Goal: Task Accomplishment & Management: Use online tool/utility

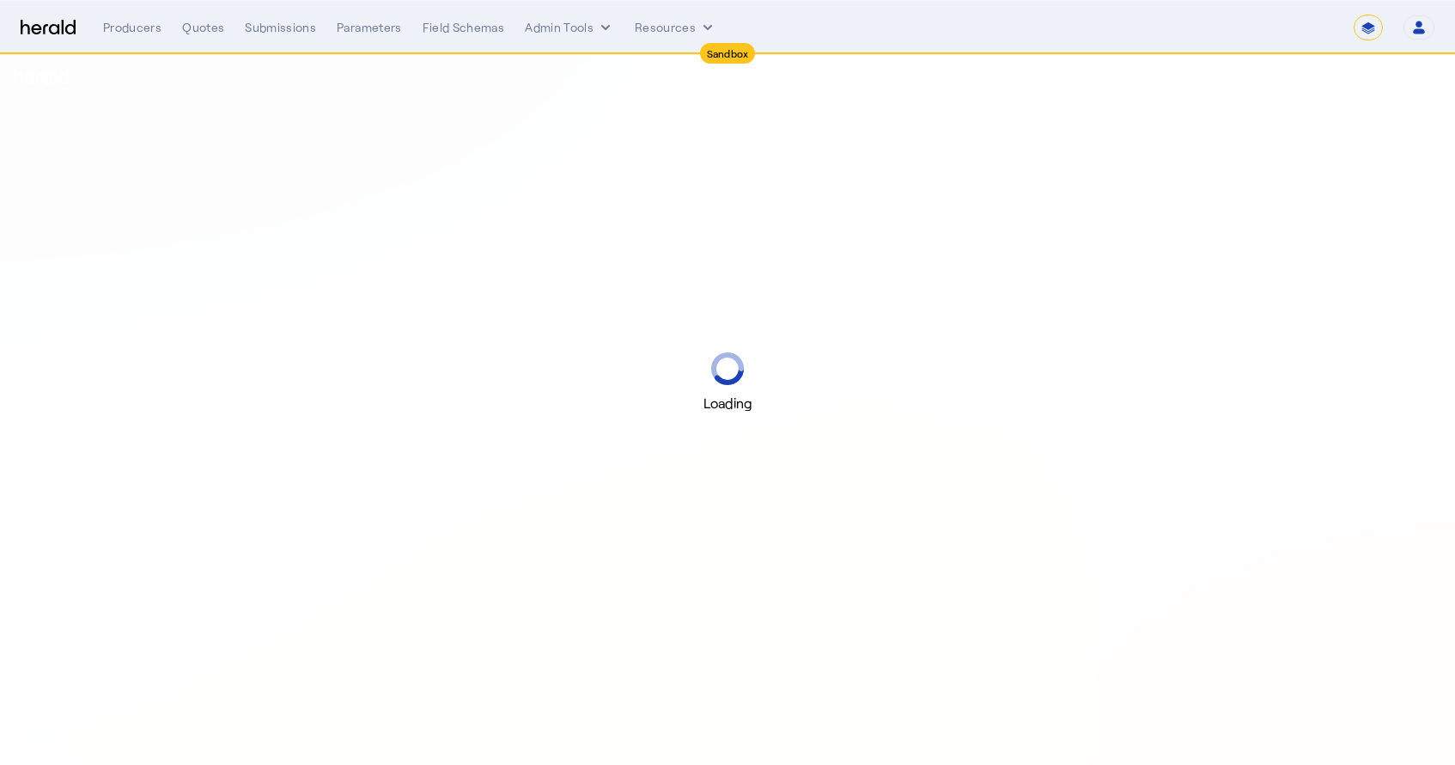
select select "*******"
click at [1307, 29] on select "1Fort Acrisure Acturis Affinity Advisors Affinity Risk Agentero AmWins Anzen Ao…" at bounding box center [1215, 28] width 235 height 26
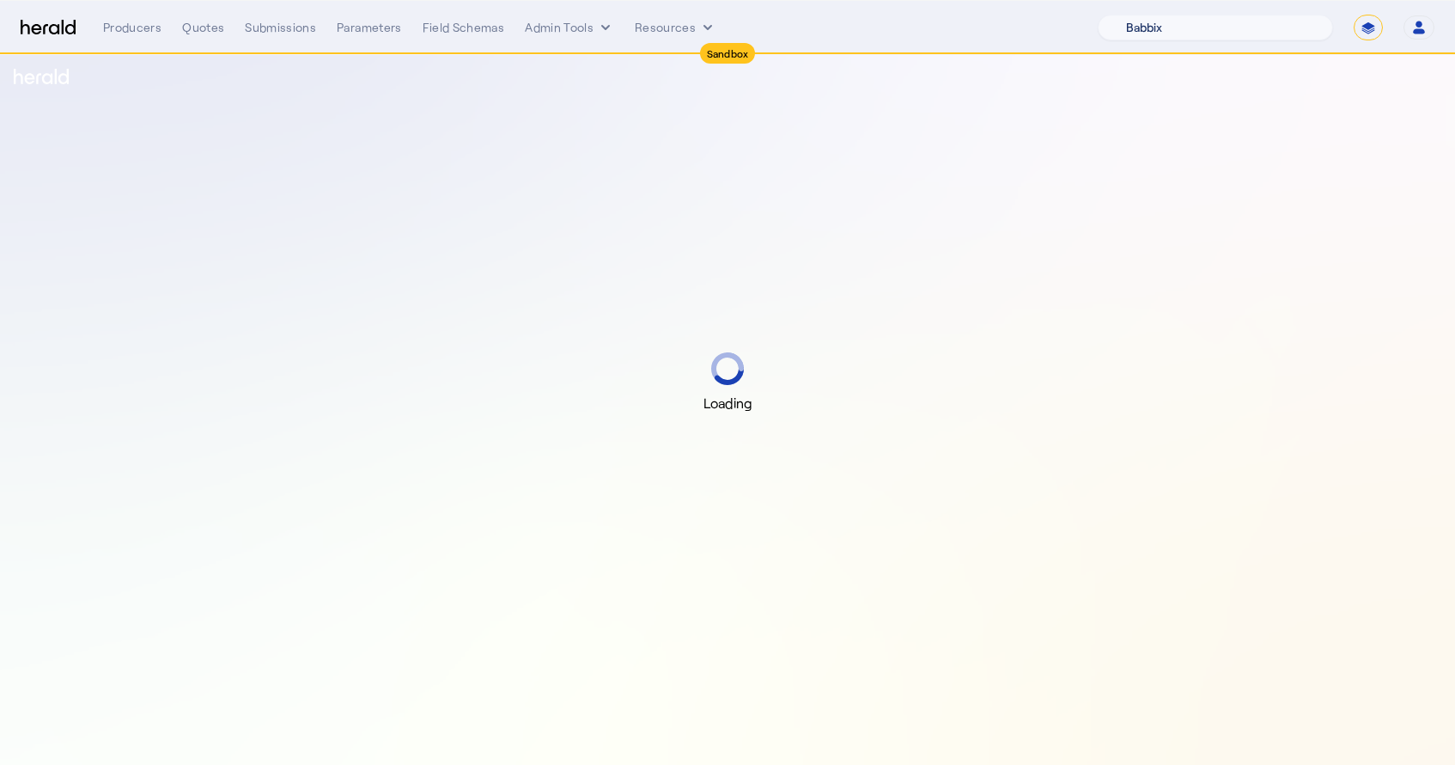
click at [1139, 15] on select "1Fort Acrisure Acturis Affinity Advisors Affinity Risk Agentero AmWins Anzen Ao…" at bounding box center [1215, 28] width 235 height 26
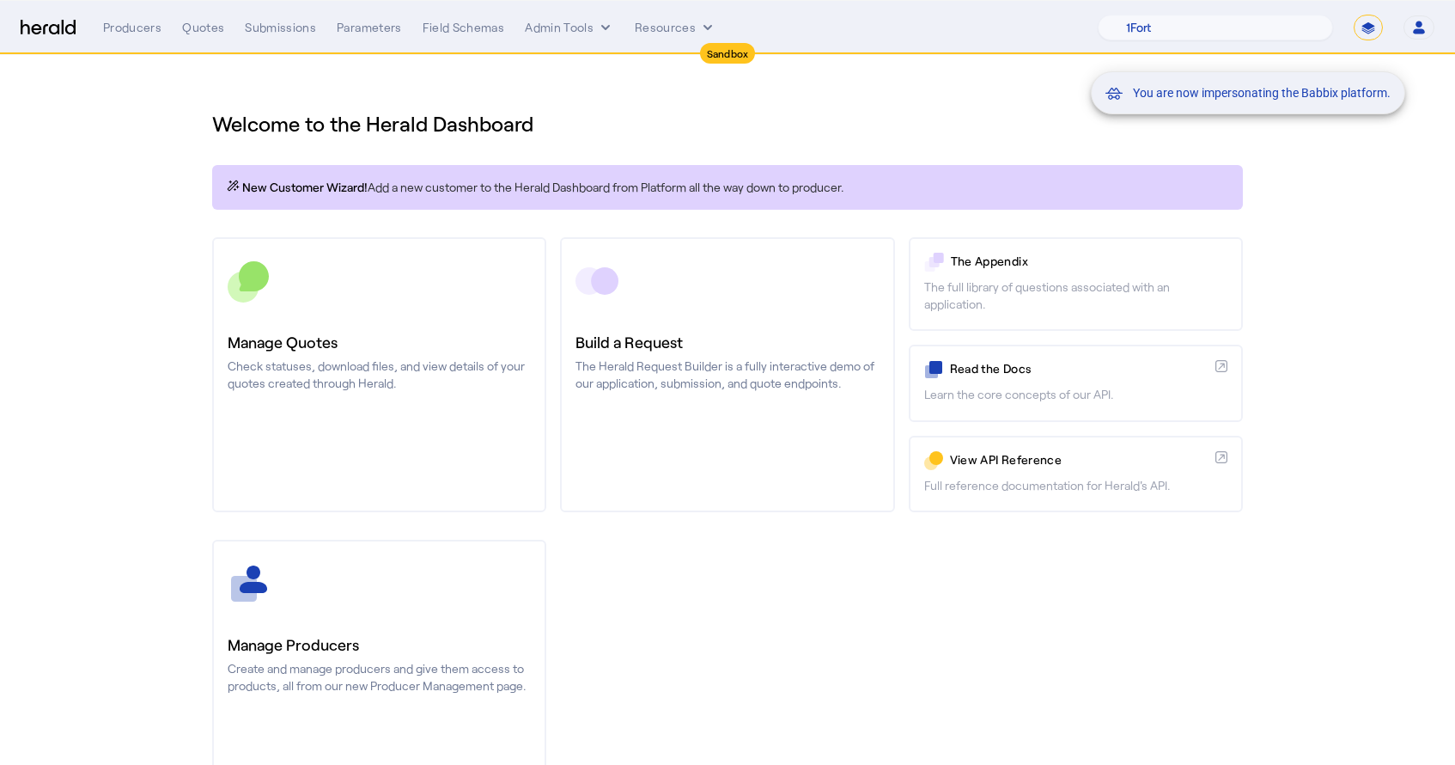
click at [144, 28] on div "You are now impersonating the Babbix platform." at bounding box center [727, 382] width 1455 height 765
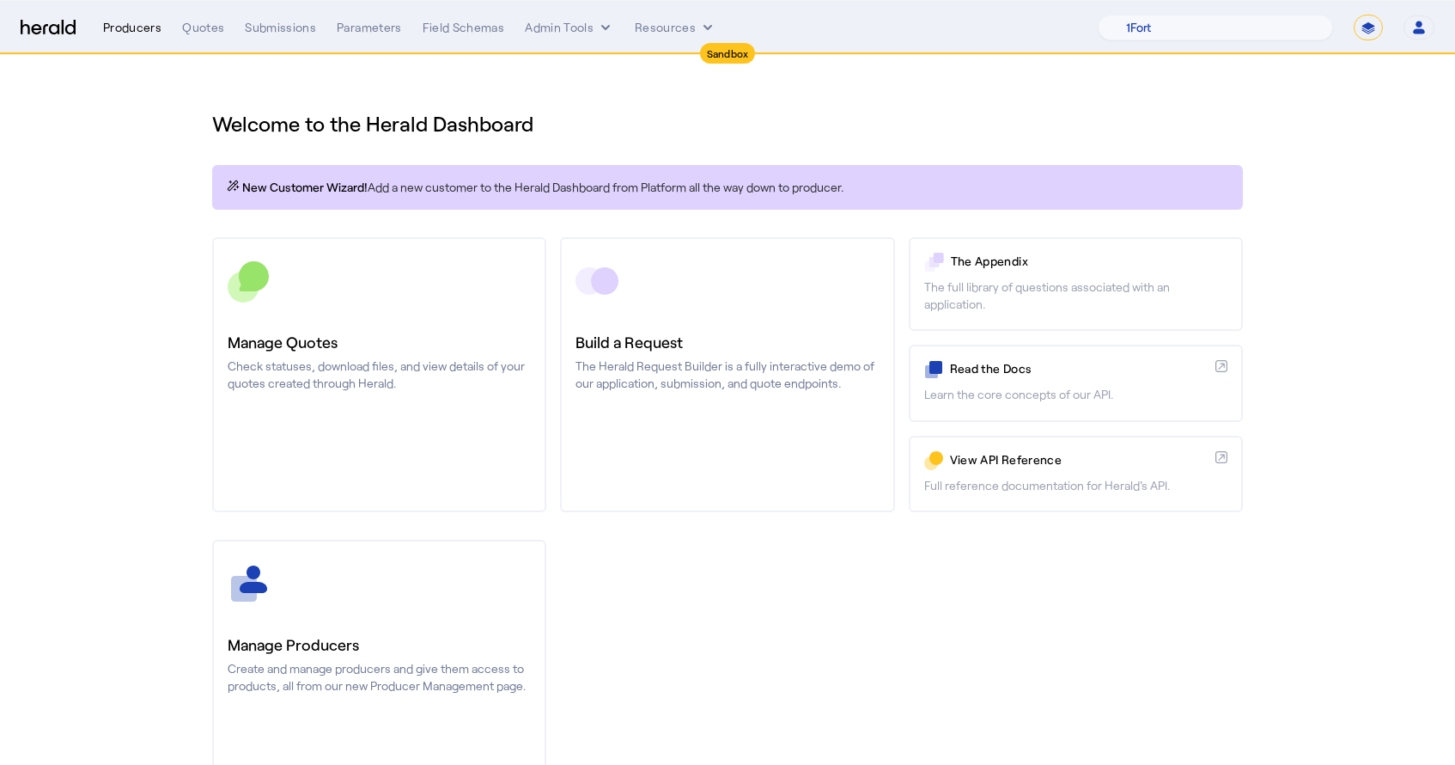
click at [146, 31] on div "Producers" at bounding box center [132, 27] width 58 height 17
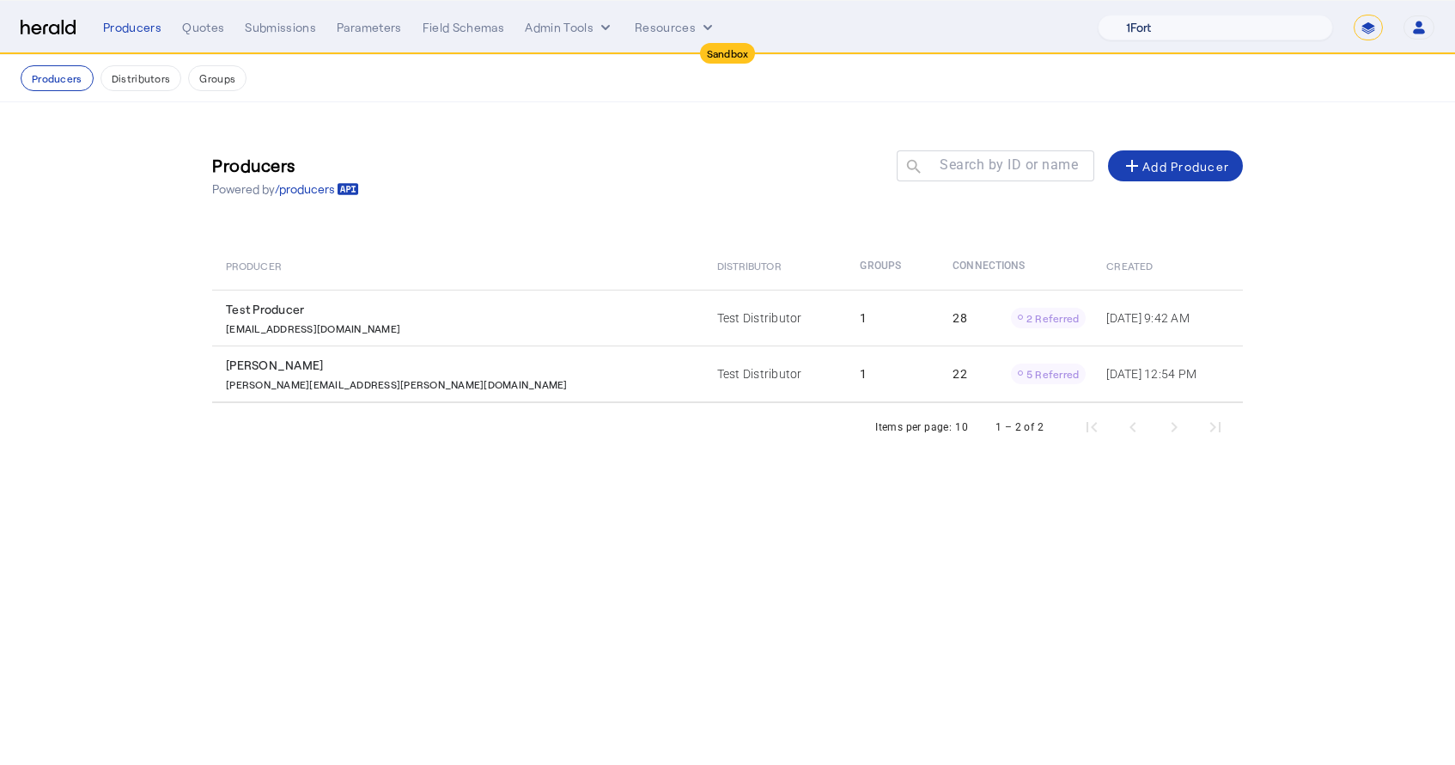
click at [1220, 30] on select "1Fort Acrisure Acturis Affinity Advisors Affinity Risk Agentero AmWins Anzen Ao…" at bounding box center [1215, 28] width 235 height 26
click at [1246, 25] on select "1Fort Acrisure Acturis Affinity Advisors Affinity Risk Agentero AmWins Anzen Ao…" at bounding box center [1215, 28] width 235 height 26
click at [1139, 15] on select "1Fort Acrisure Acturis Affinity Advisors Affinity Risk Agentero AmWins Anzen Ao…" at bounding box center [1215, 28] width 235 height 26
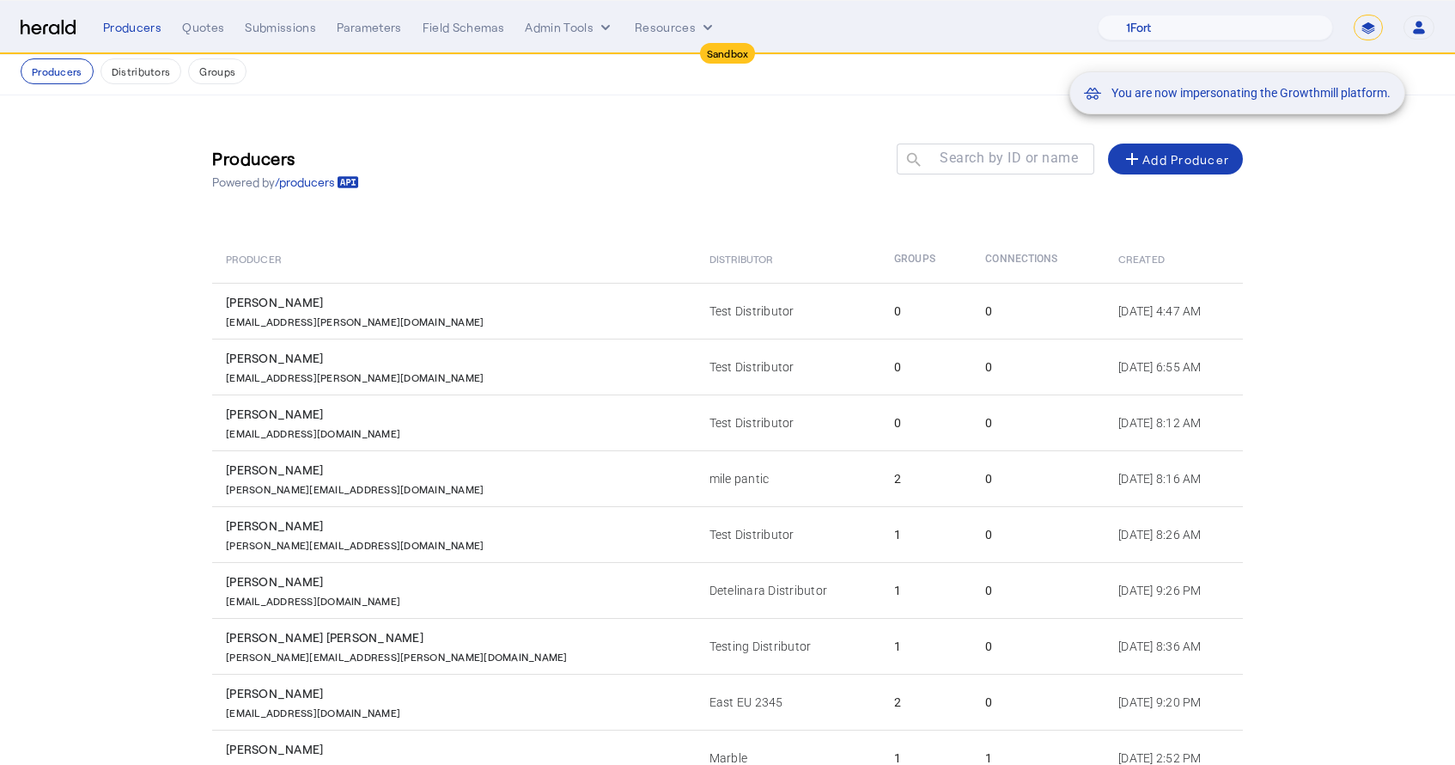
scroll to position [167, 0]
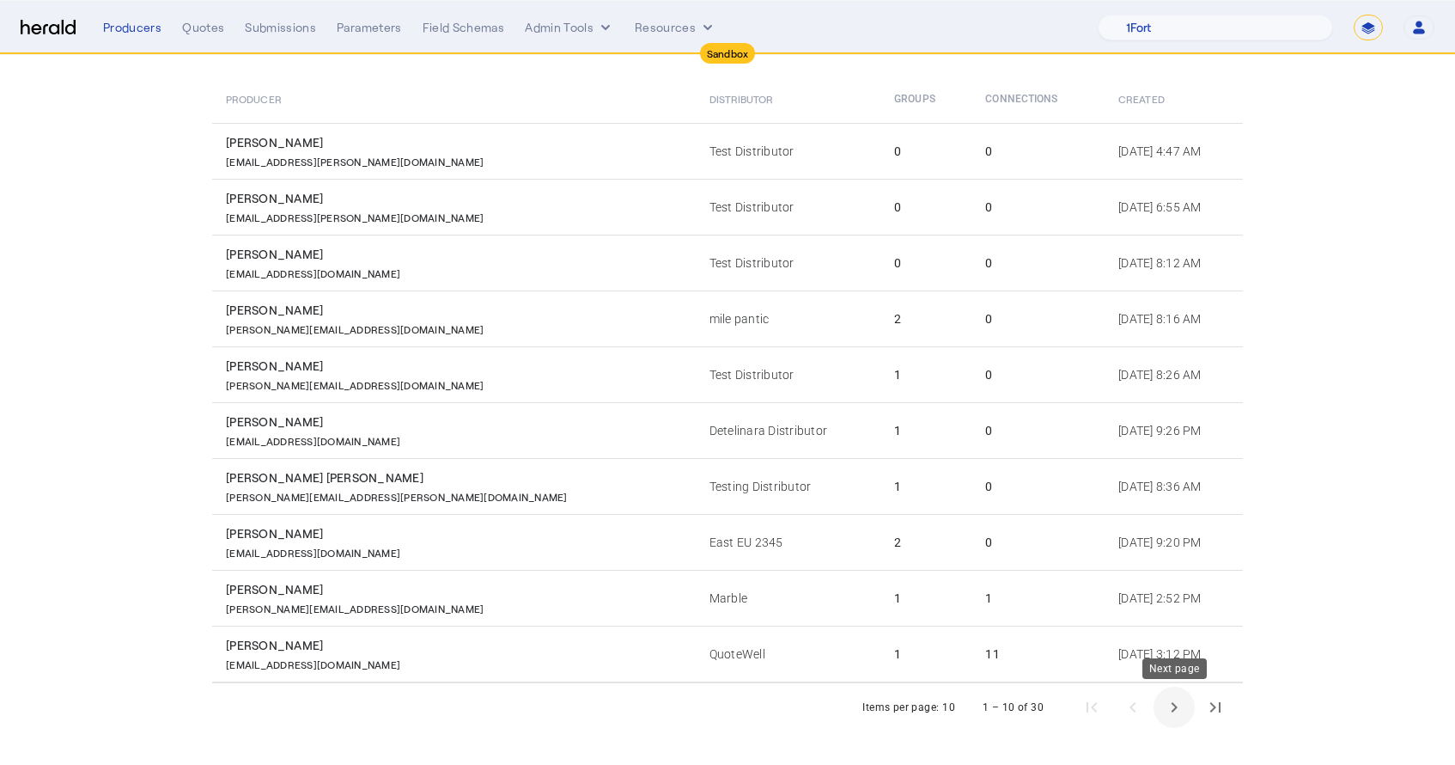
click at [1166, 708] on span "Next page" at bounding box center [1174, 707] width 41 height 41
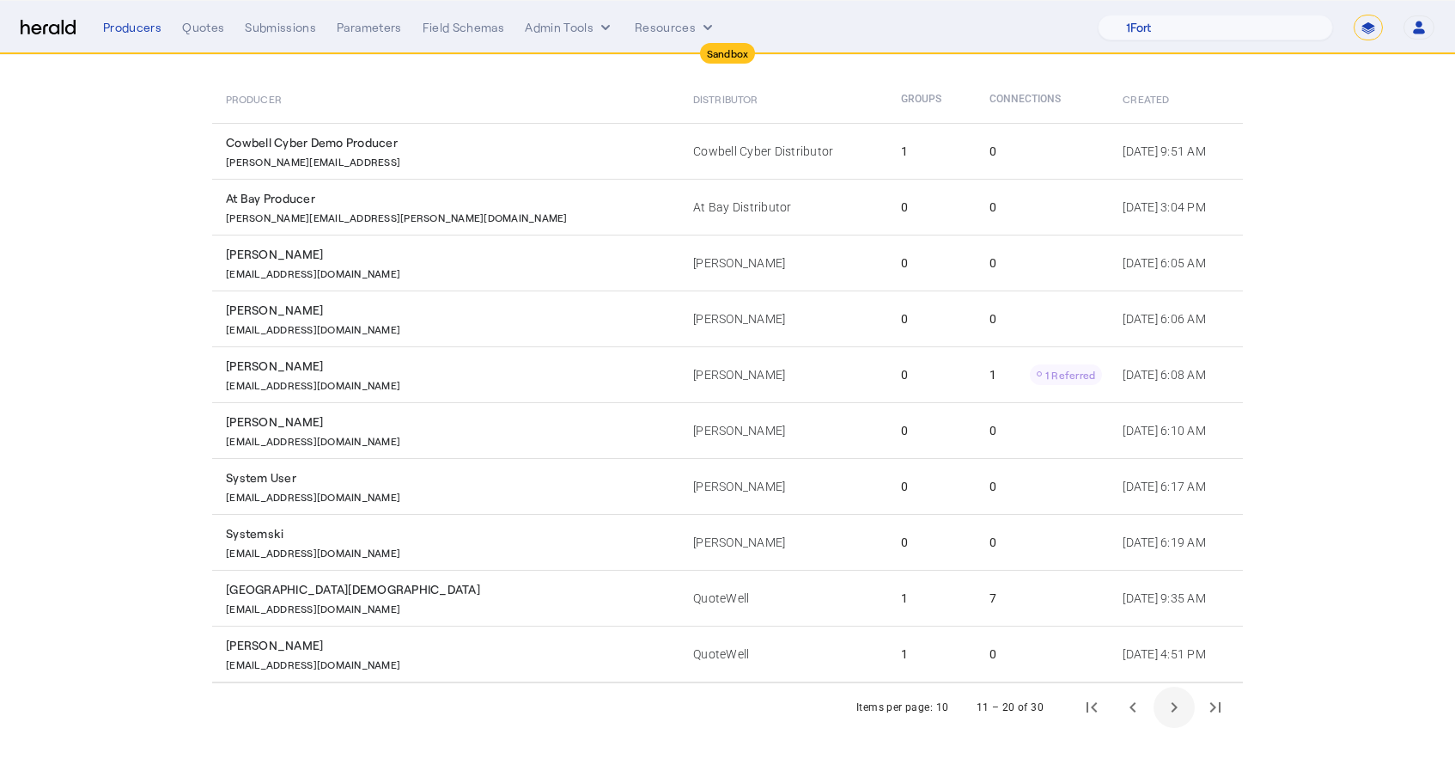
click at [1166, 708] on span "Next page" at bounding box center [1174, 707] width 41 height 41
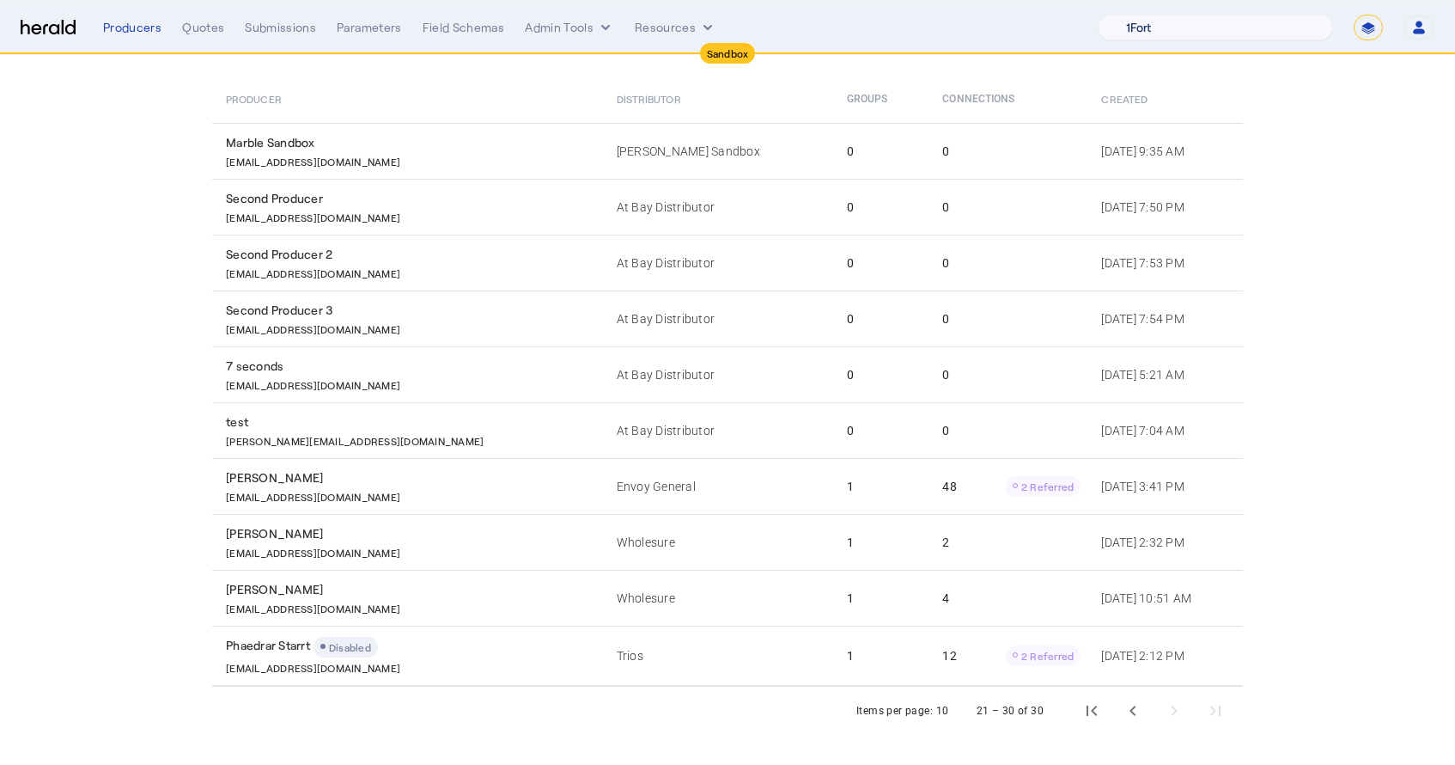
click at [1278, 35] on select "1Fort Acrisure Acturis Affinity Advisors Affinity Risk Agentero AmWins Anzen Ao…" at bounding box center [1215, 28] width 235 height 26
select select "pfm_het1_herald_envoy"
click at [1139, 15] on select "1Fort Acrisure Acturis Affinity Advisors Affinity Risk Agentero AmWins Anzen Ao…" at bounding box center [1215, 28] width 235 height 26
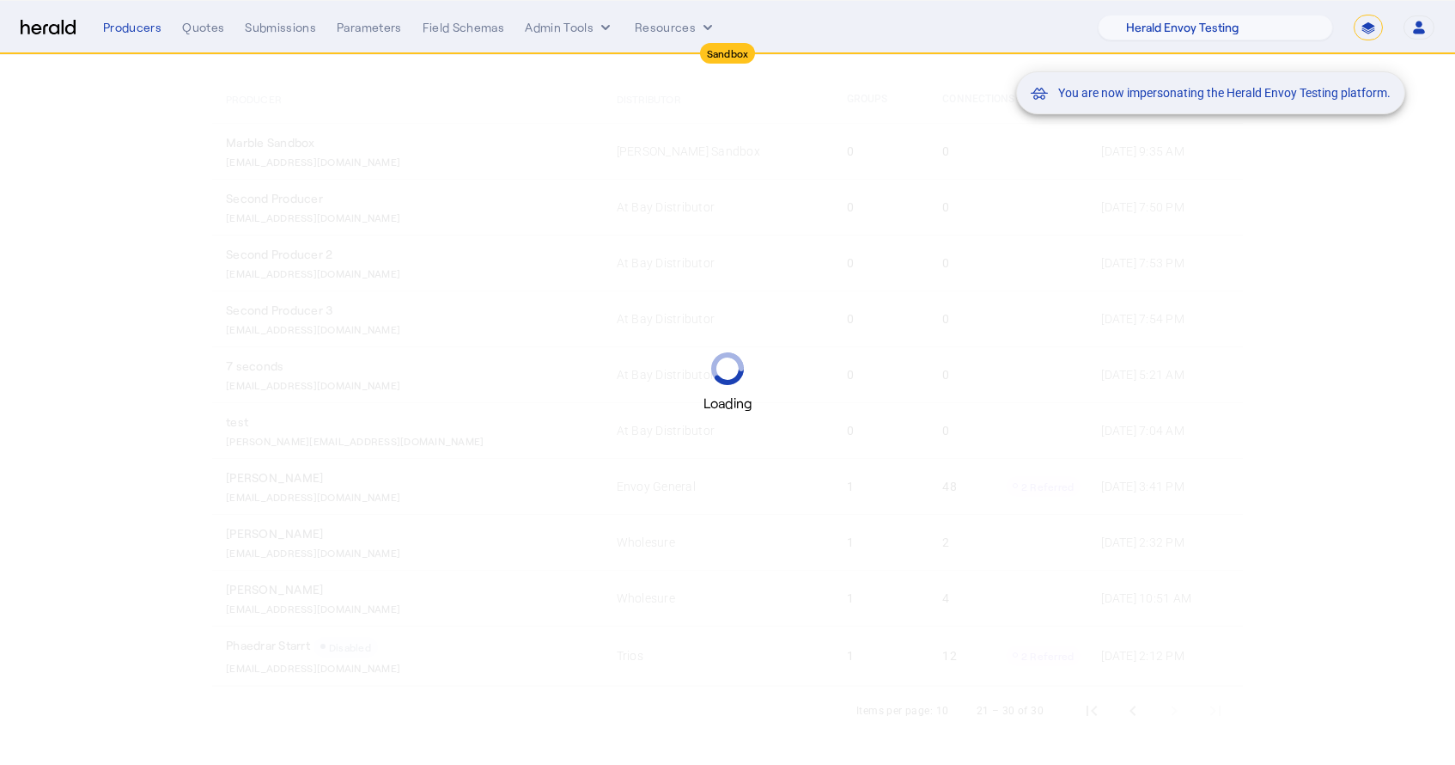
scroll to position [0, 0]
